Goal: Communication & Community: Connect with others

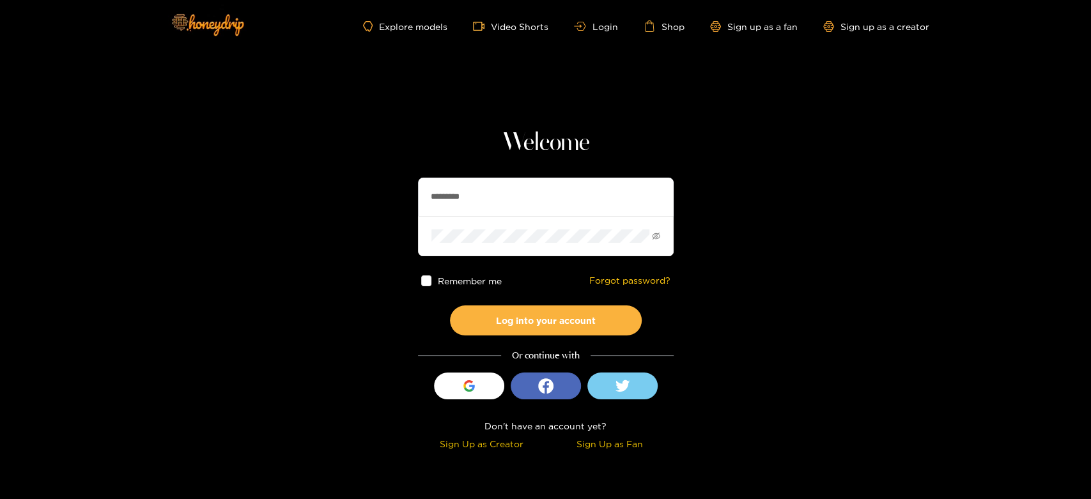
drag, startPoint x: 542, startPoint y: 194, endPoint x: 354, endPoint y: 201, distance: 188.6
click at [354, 201] on section "Welcome ********* Remember me Forgot password? Log into your account Or continu…" at bounding box center [545, 227] width 1091 height 454
paste input "text"
type input "******"
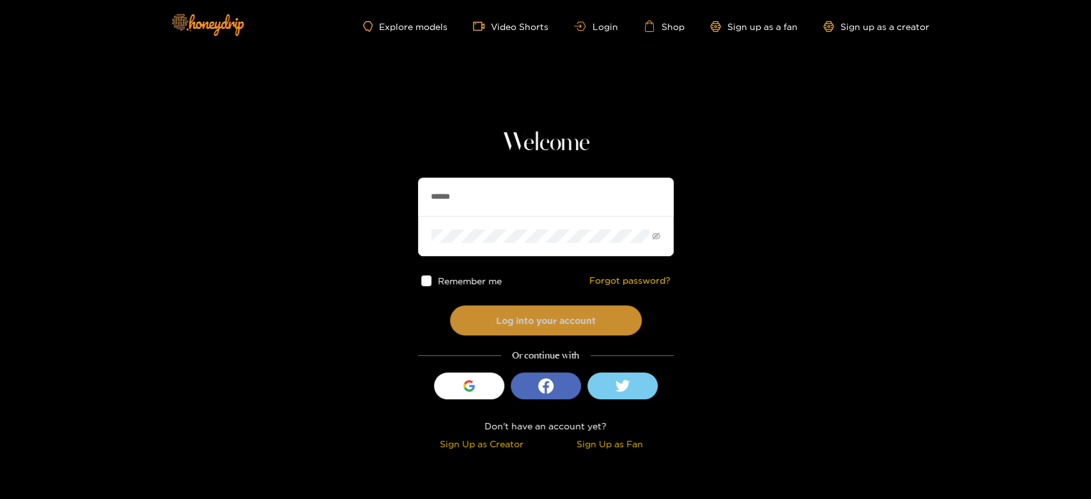
click at [498, 316] on button "Log into your account" at bounding box center [546, 320] width 192 height 30
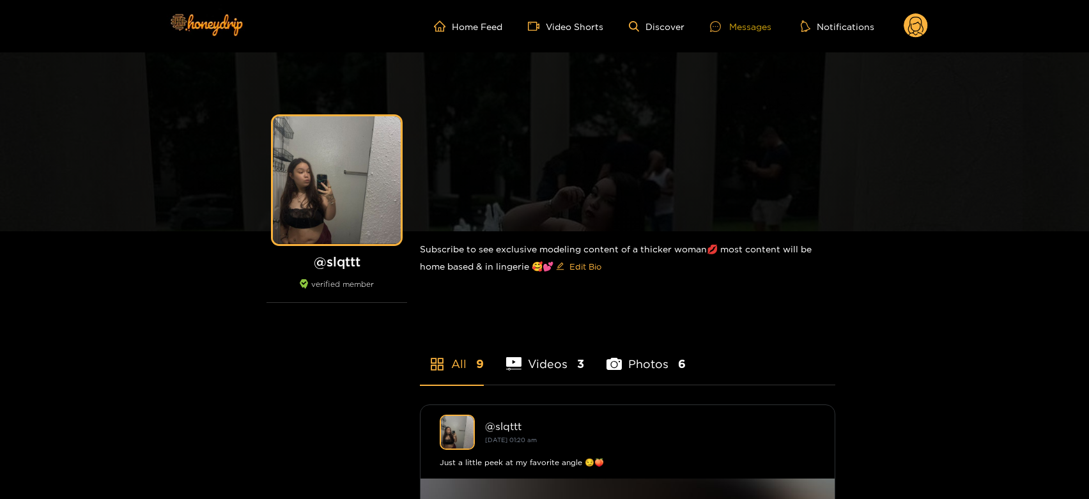
click at [742, 23] on div "Messages" at bounding box center [740, 26] width 61 height 15
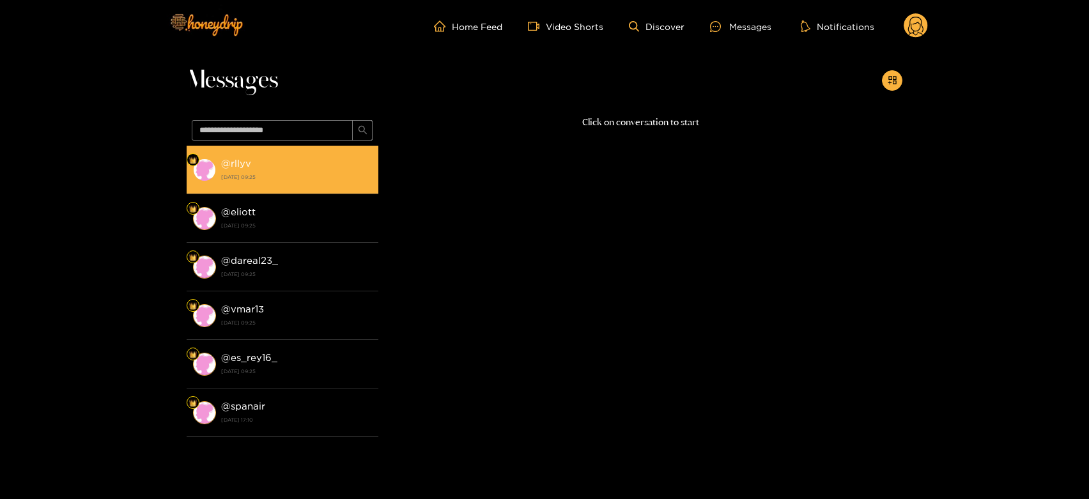
click at [284, 190] on li "@ rllyv 26 September 2025 09:25" at bounding box center [283, 170] width 192 height 49
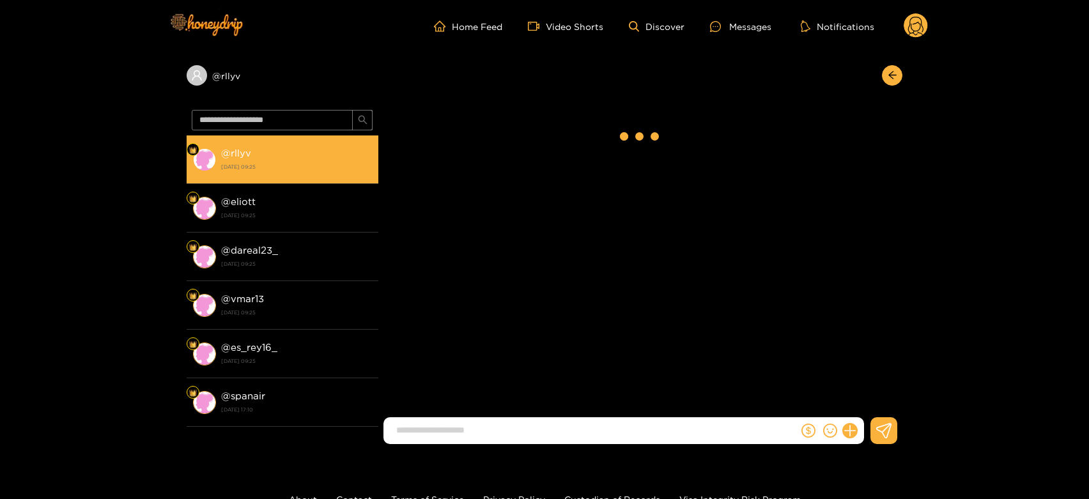
scroll to position [2133, 0]
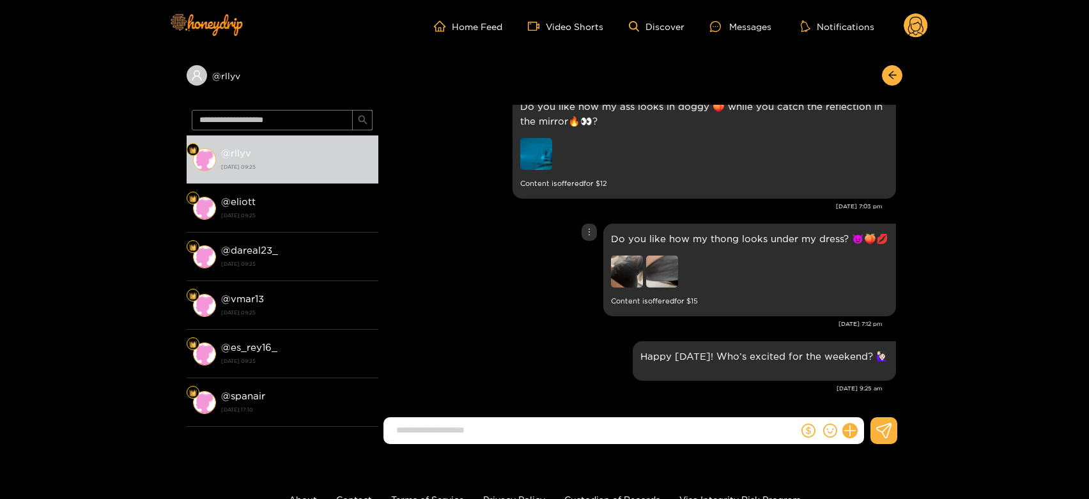
click at [652, 270] on img at bounding box center [662, 272] width 32 height 32
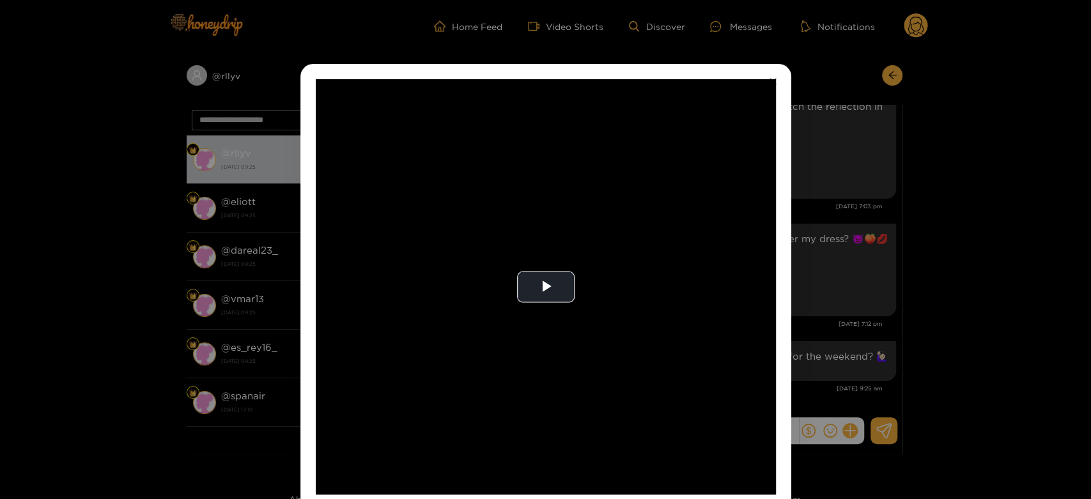
click at [652, 270] on video "Video Player" at bounding box center [546, 286] width 460 height 415
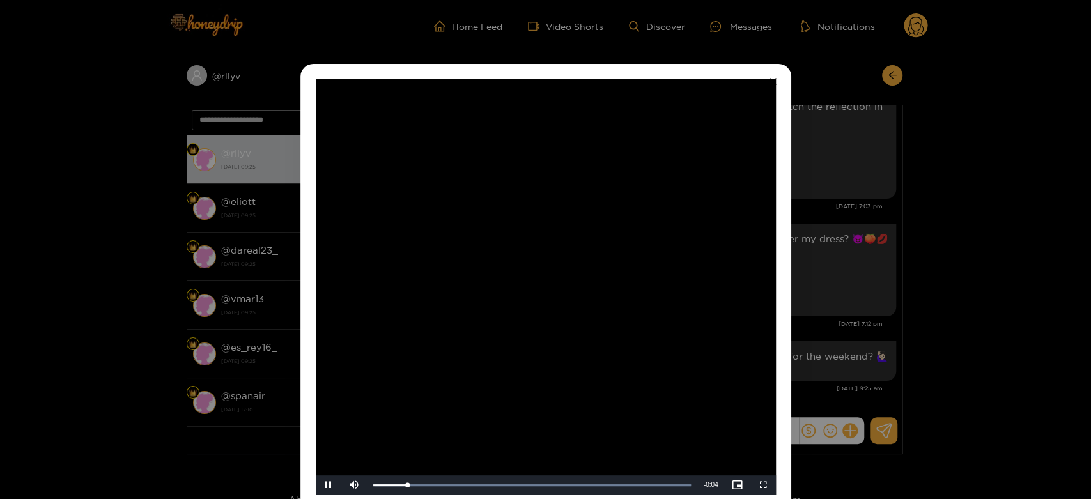
click at [652, 270] on video "Video Player" at bounding box center [546, 286] width 460 height 415
click at [788, 265] on div "**********" at bounding box center [545, 287] width 491 height 446
click at [792, 265] on div "**********" at bounding box center [545, 249] width 1091 height 499
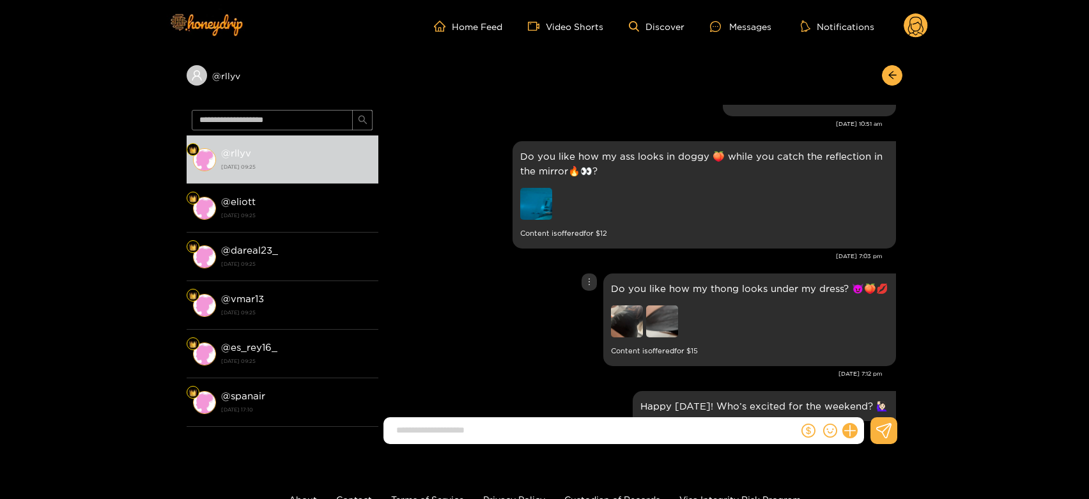
scroll to position [2062, 0]
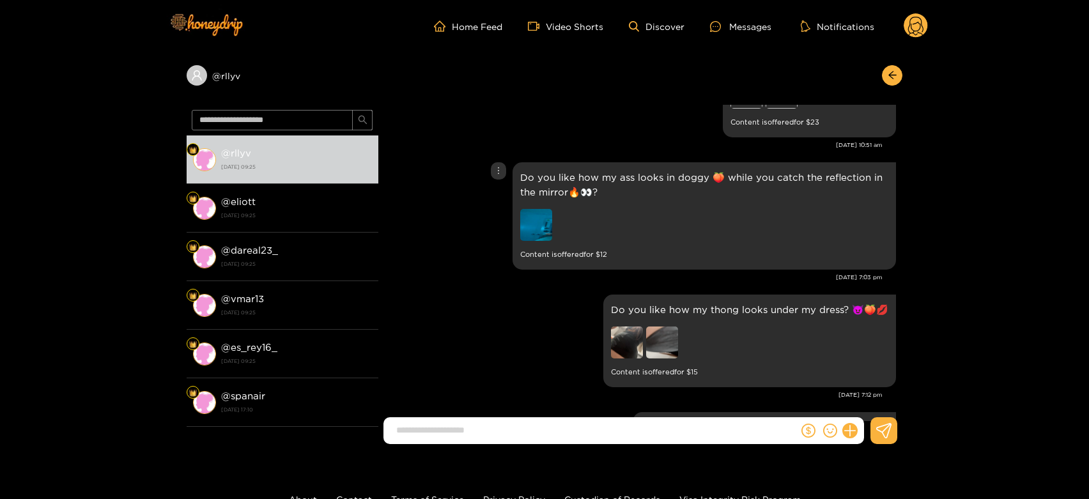
click at [542, 209] on img at bounding box center [536, 225] width 32 height 32
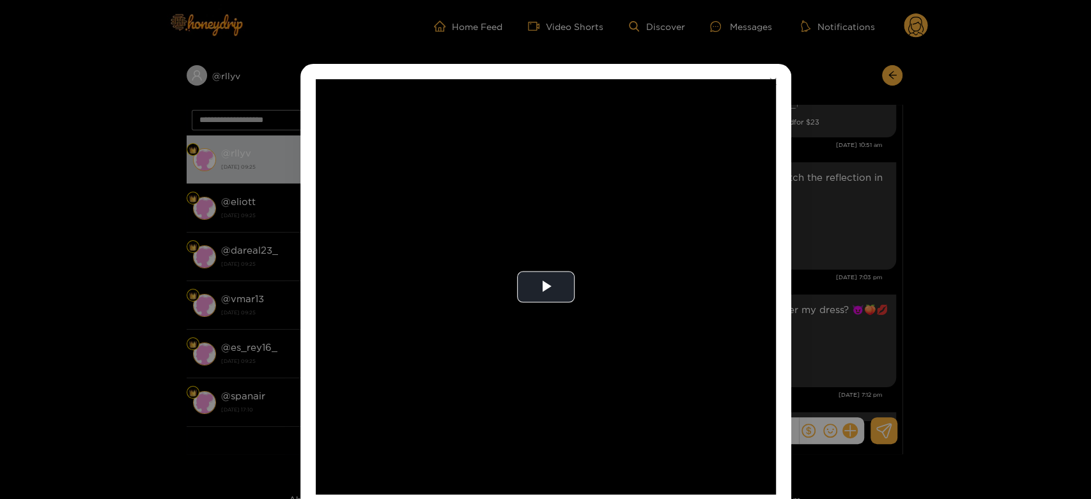
click at [542, 209] on video "Video Player" at bounding box center [546, 286] width 460 height 415
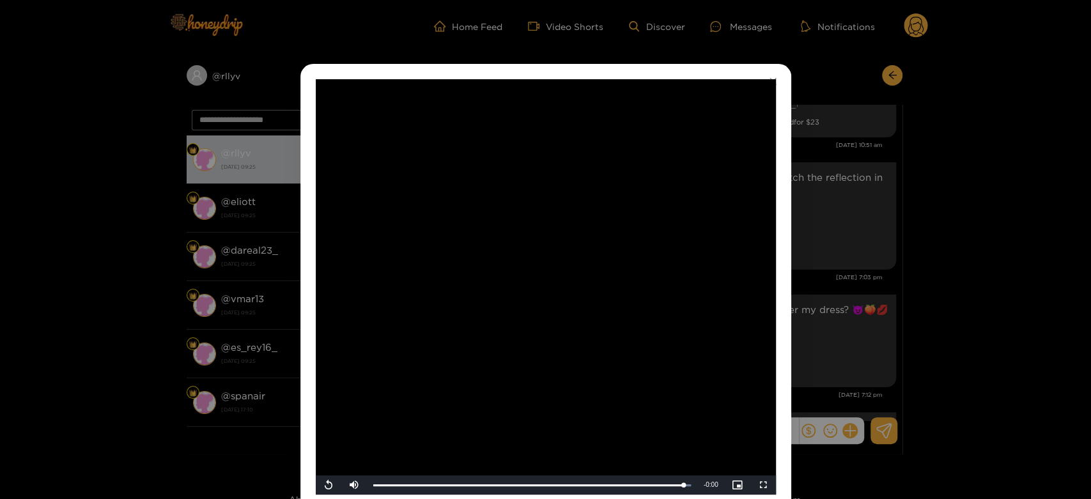
click at [542, 209] on video "Video Player" at bounding box center [546, 286] width 460 height 415
click at [666, 272] on video "Video Player" at bounding box center [546, 286] width 460 height 415
click at [845, 235] on div "**********" at bounding box center [545, 249] width 1091 height 499
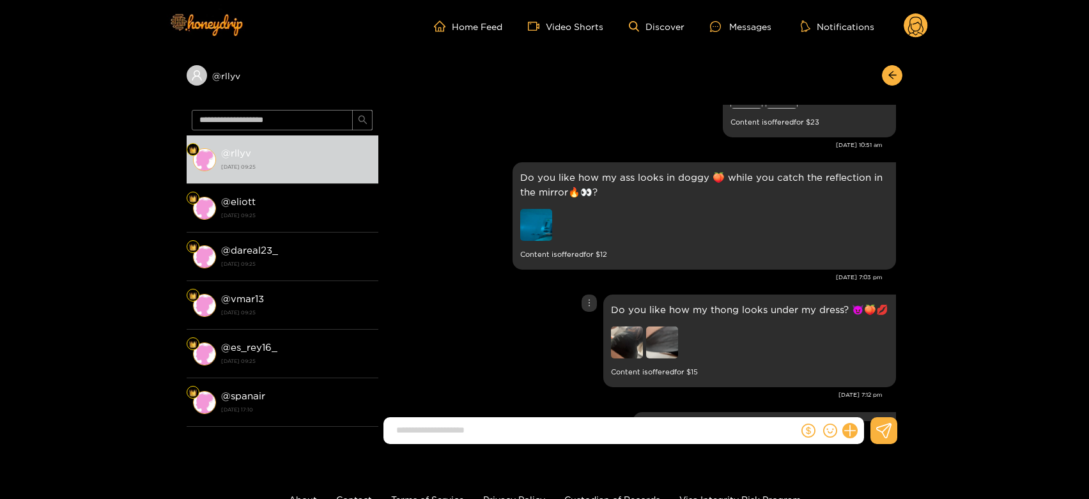
scroll to position [1991, 0]
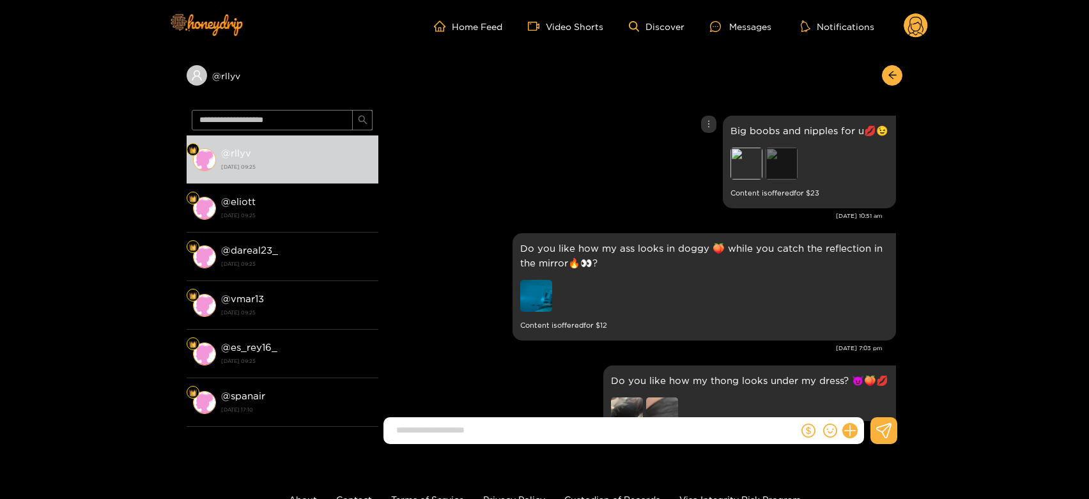
click at [783, 166] on div "Preview" at bounding box center [781, 164] width 32 height 32
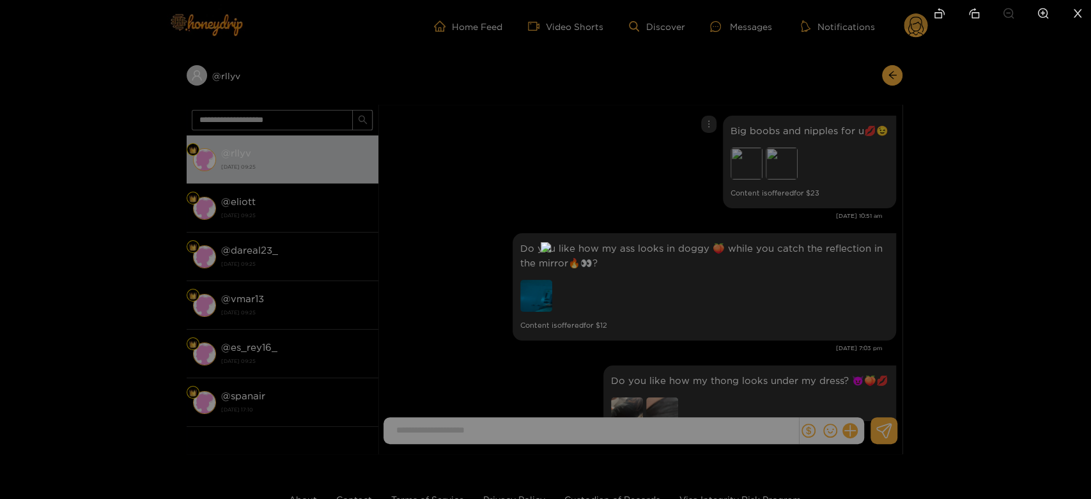
click at [957, 250] on div at bounding box center [545, 249] width 1091 height 499
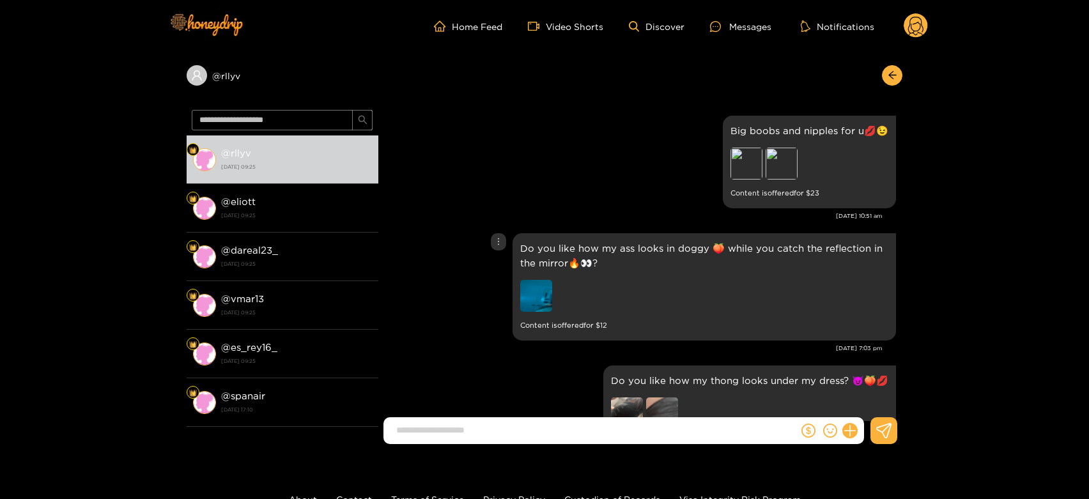
click at [530, 293] on img at bounding box center [536, 296] width 32 height 32
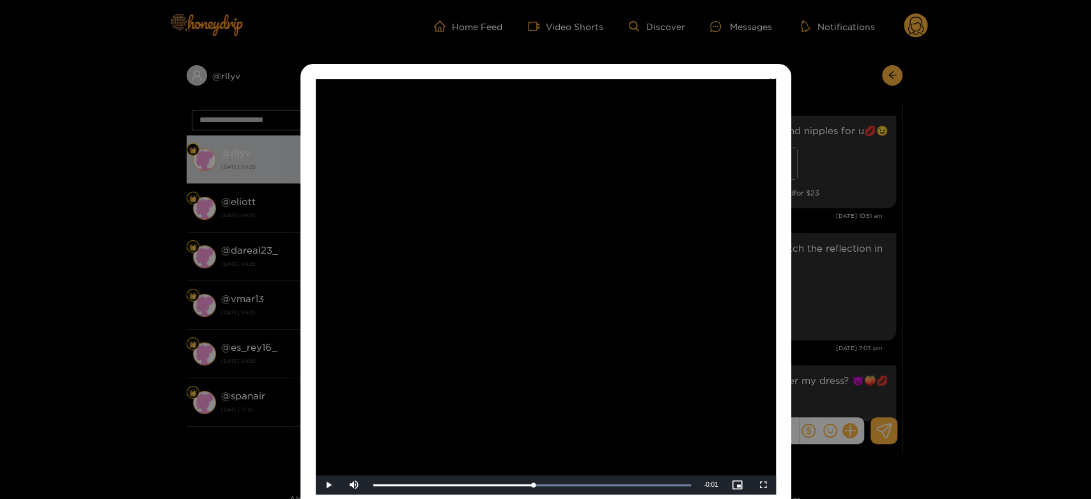
click at [567, 294] on video "Video Player" at bounding box center [546, 286] width 460 height 415
click at [568, 295] on video "Video Player" at bounding box center [546, 286] width 460 height 415
click at [901, 255] on div "**********" at bounding box center [545, 249] width 1091 height 499
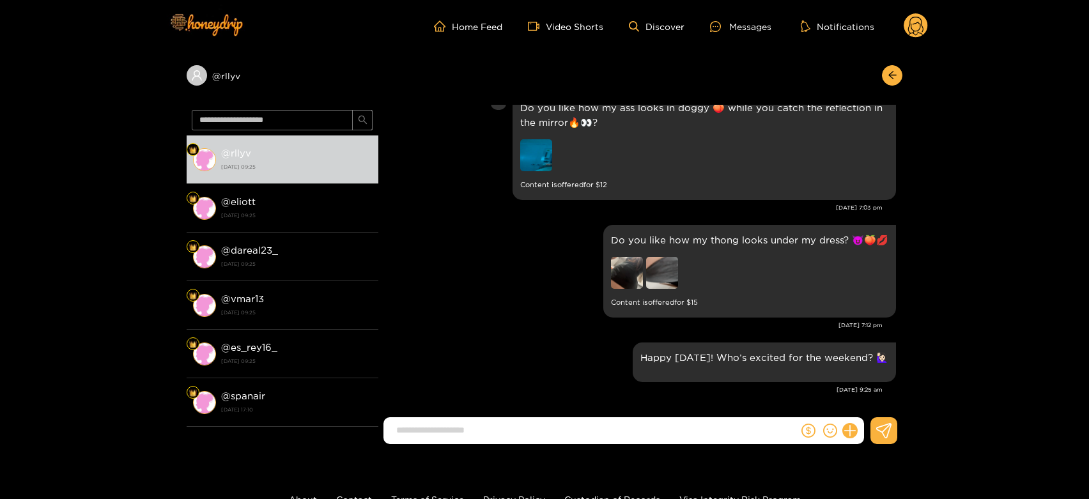
scroll to position [2133, 0]
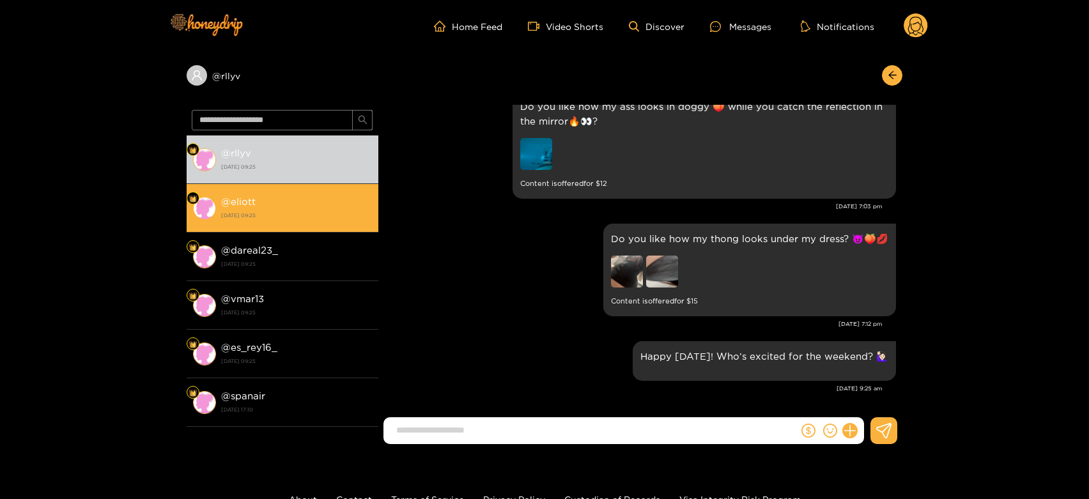
click at [323, 203] on div "@ eliott 26 September 2025 09:25" at bounding box center [296, 208] width 151 height 29
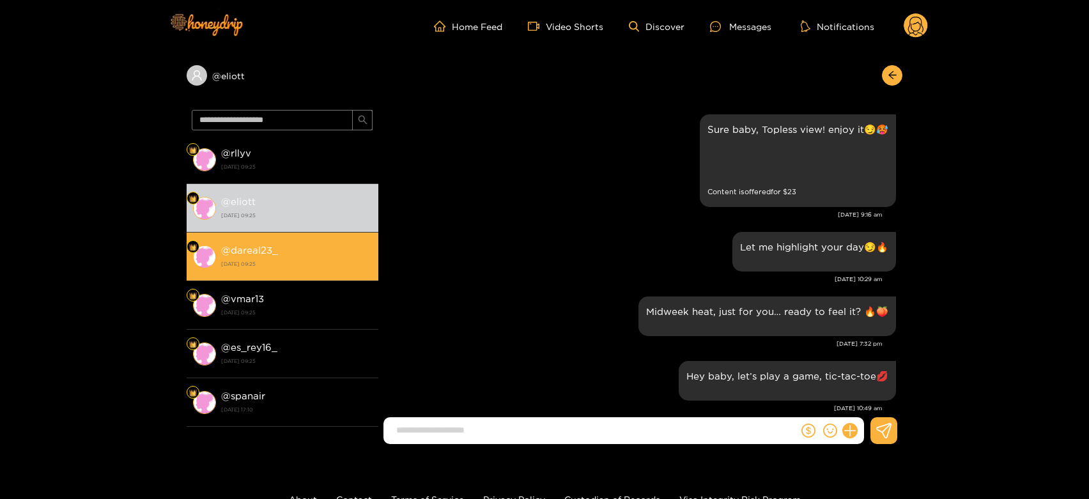
scroll to position [2133, 0]
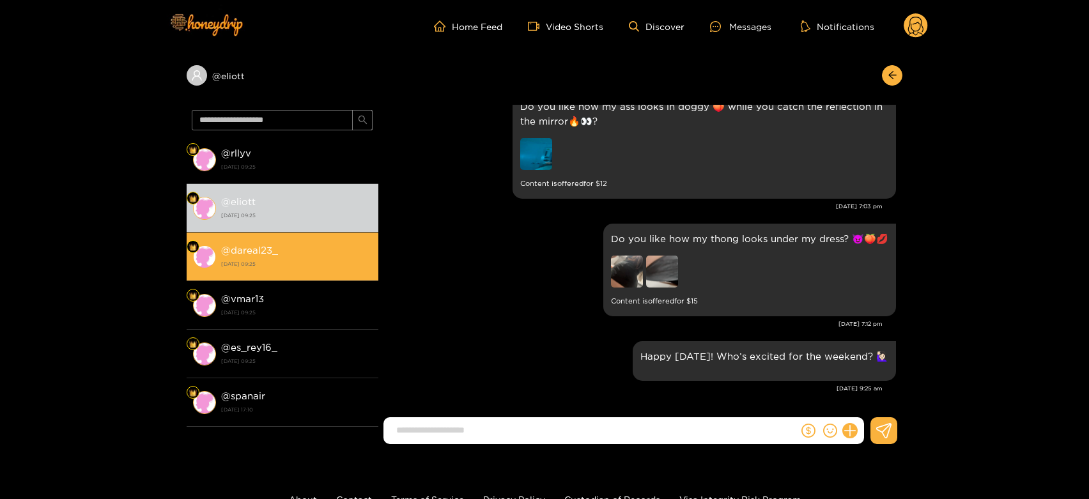
click at [297, 259] on strong "26 September 2025 09:25" at bounding box center [296, 264] width 151 height 12
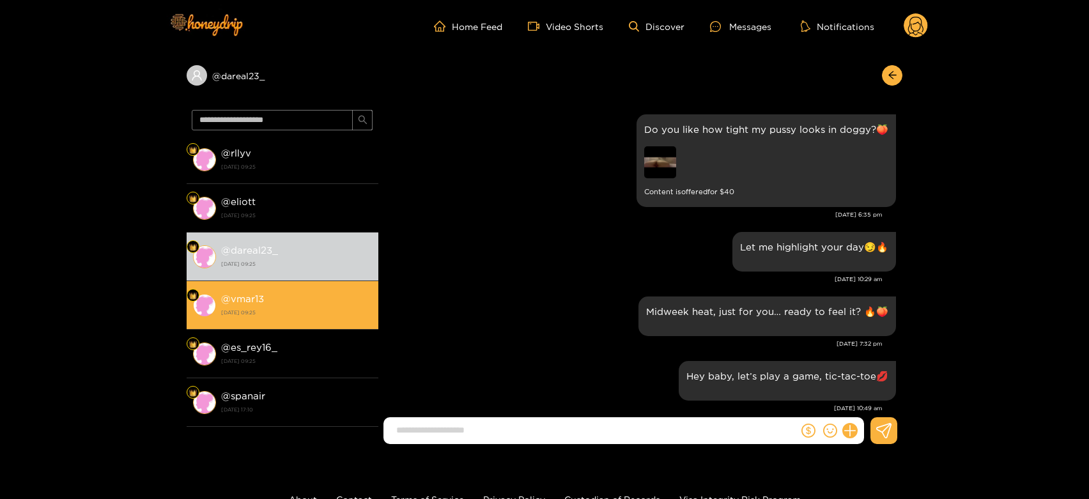
scroll to position [2133, 0]
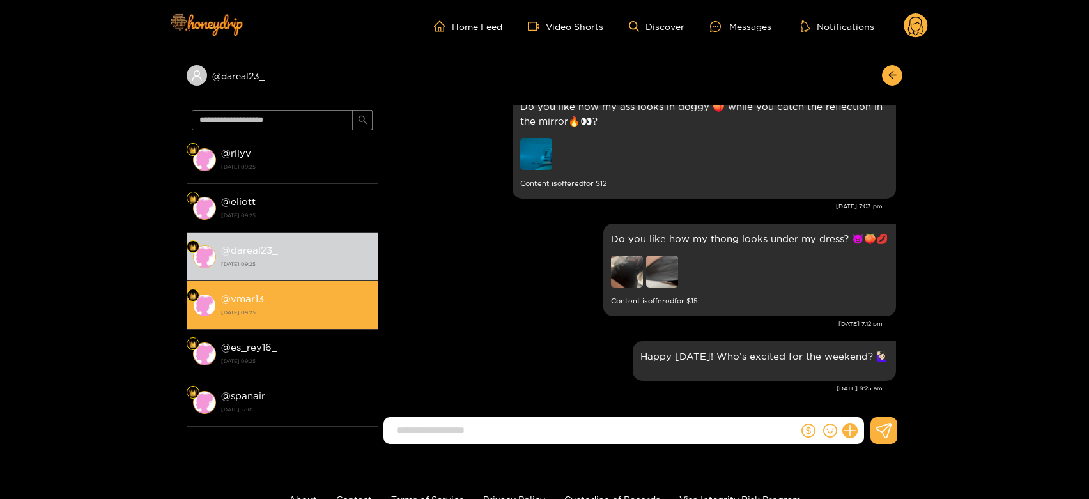
click at [283, 304] on div "@ vmar13 26 September 2025 09:25" at bounding box center [296, 305] width 151 height 29
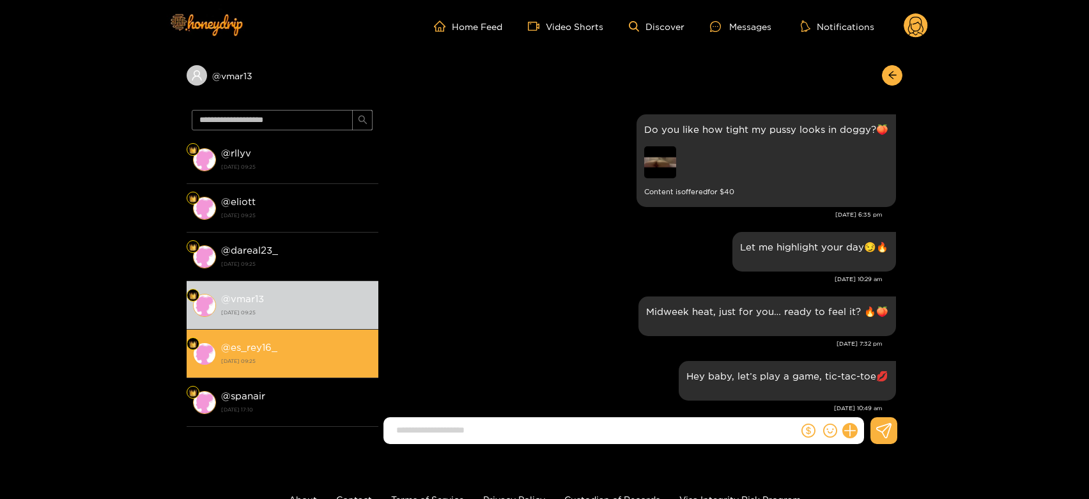
scroll to position [2133, 0]
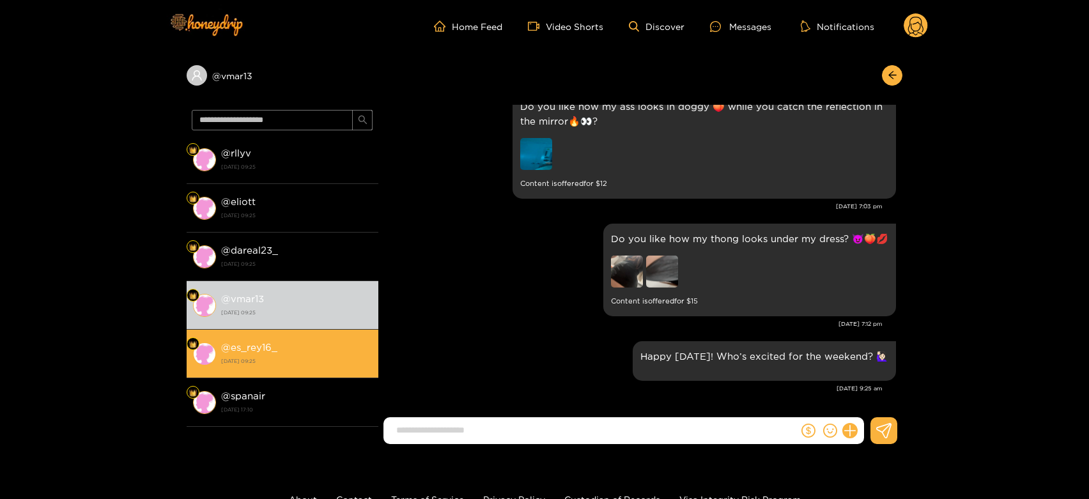
click at [317, 333] on li "@ es_rey16_ 26 September 2025 09:25" at bounding box center [283, 354] width 192 height 49
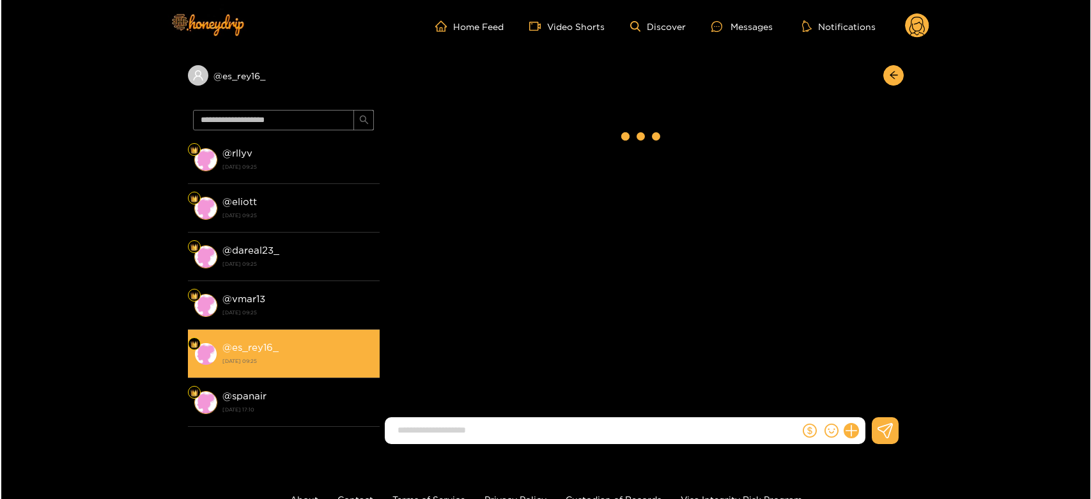
scroll to position [916, 0]
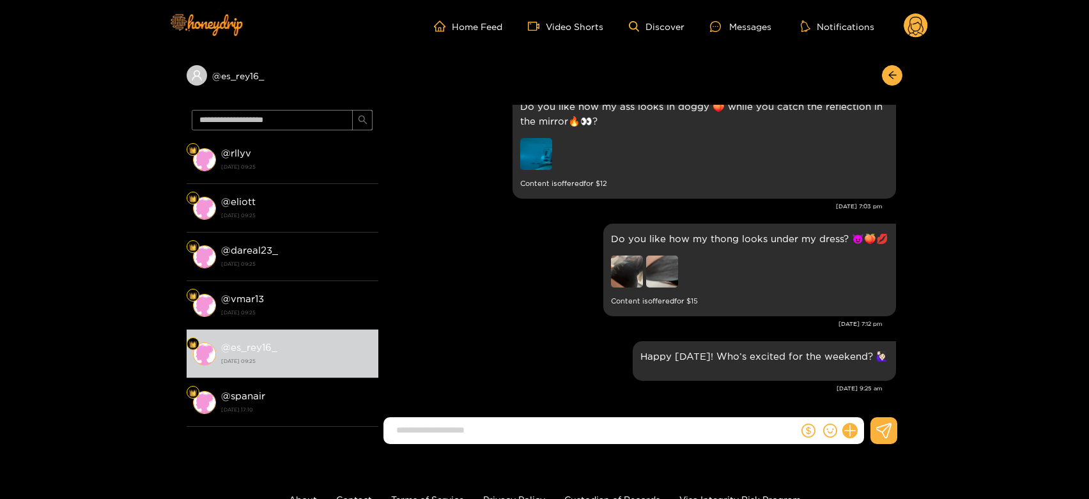
click at [915, 16] on circle at bounding box center [915, 25] width 24 height 24
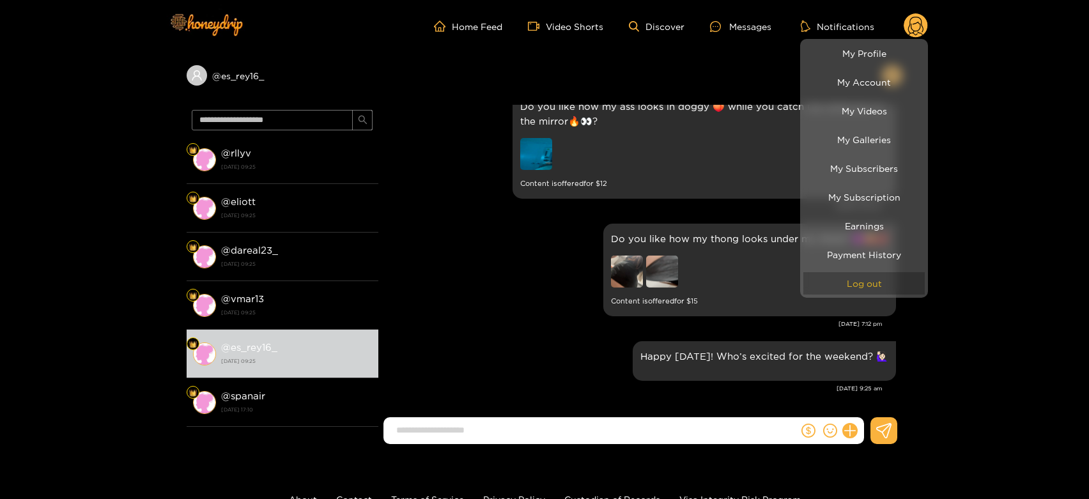
click at [854, 275] on button "Log out" at bounding box center [863, 283] width 121 height 22
